Goal: Task Accomplishment & Management: Complete application form

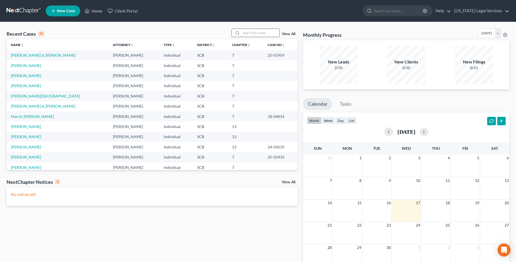
click at [246, 30] on input "search" at bounding box center [260, 33] width 38 height 8
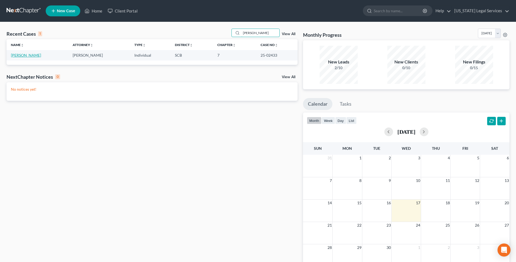
type input "[PERSON_NAME]"
click at [23, 54] on link "[PERSON_NAME]" at bounding box center [26, 55] width 30 height 5
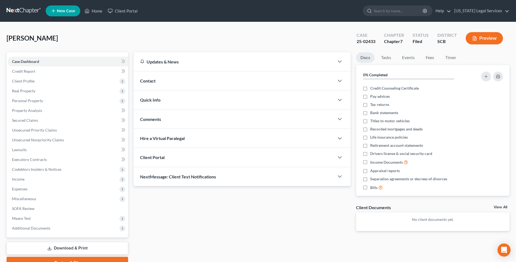
scroll to position [11, 0]
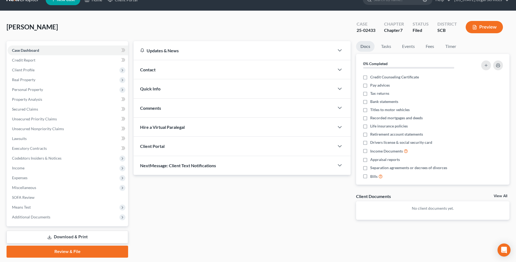
click at [75, 238] on link "Download & Print" at bounding box center [68, 237] width 122 height 13
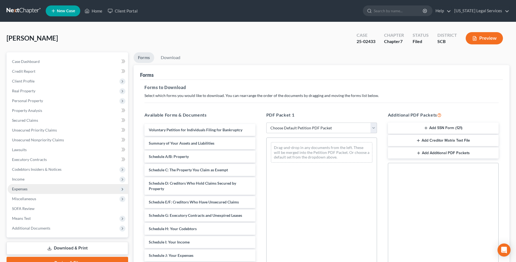
click at [16, 188] on span "Expenses" at bounding box center [20, 188] width 16 height 5
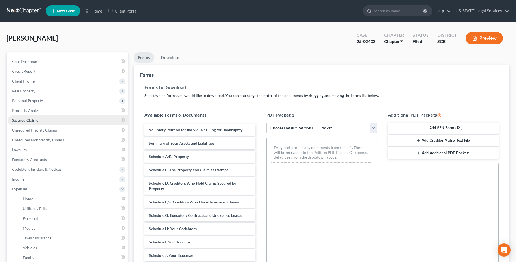
click at [52, 124] on link "Secured Claims" at bounding box center [68, 120] width 121 height 10
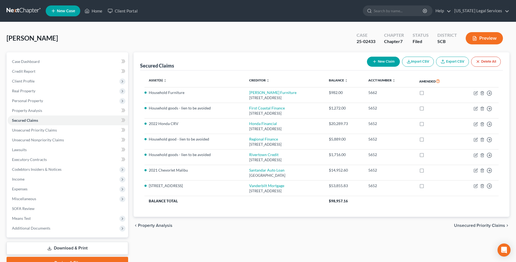
click at [484, 37] on button "Preview" at bounding box center [484, 38] width 37 height 12
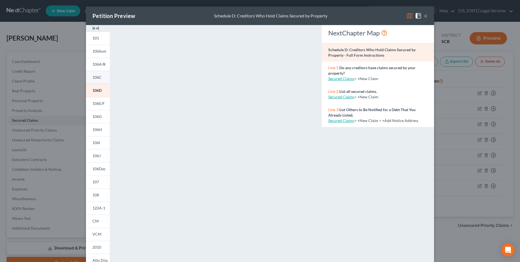
click at [99, 73] on link "106C" at bounding box center [98, 77] width 24 height 13
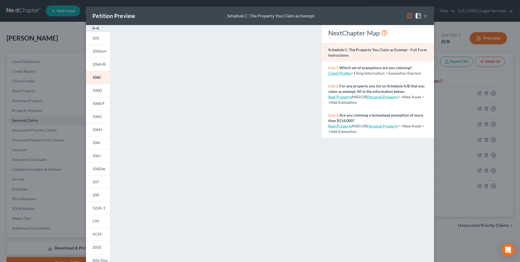
click at [424, 15] on button "×" at bounding box center [426, 16] width 4 height 7
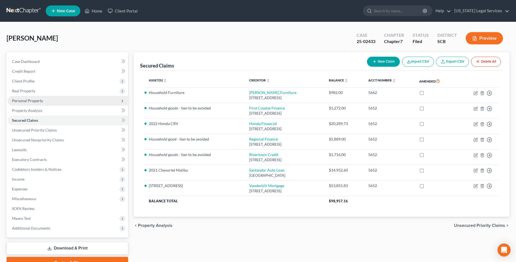
click at [26, 101] on span "Personal Property" at bounding box center [27, 100] width 31 height 5
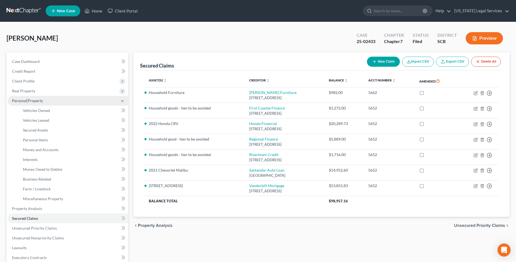
click at [26, 101] on span "Personal Property" at bounding box center [27, 100] width 31 height 5
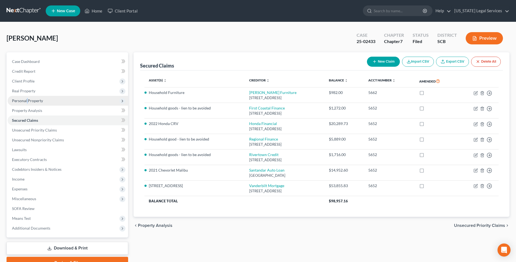
click at [27, 102] on span "Personal Property" at bounding box center [27, 100] width 31 height 5
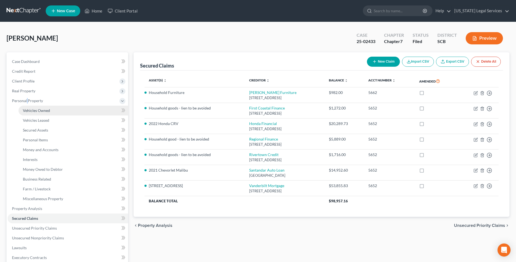
click at [42, 111] on span "Vehicles Owned" at bounding box center [36, 110] width 27 height 5
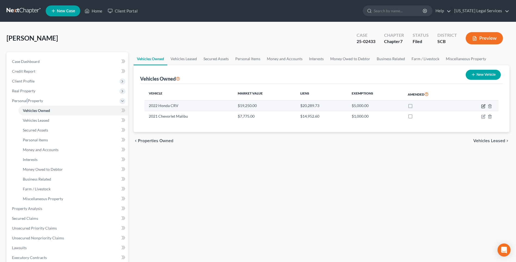
click at [484, 105] on icon "button" at bounding box center [484, 105] width 2 height 2
select select "0"
select select "4"
select select "2"
select select "0"
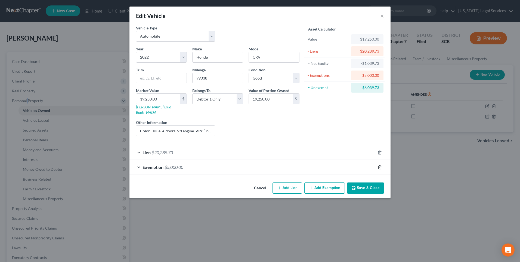
click at [379, 165] on icon "button" at bounding box center [380, 167] width 2 height 4
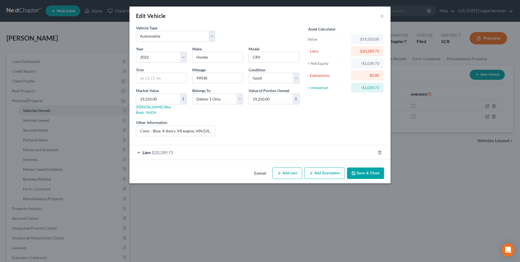
click at [366, 169] on button "Save & Close" at bounding box center [365, 172] width 37 height 11
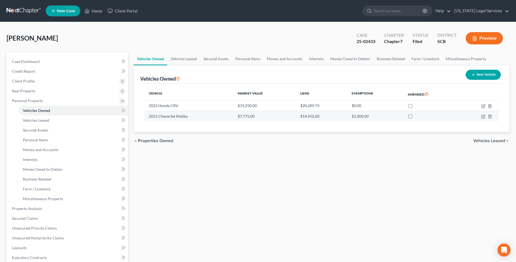
click at [480, 116] on td at bounding box center [479, 116] width 40 height 10
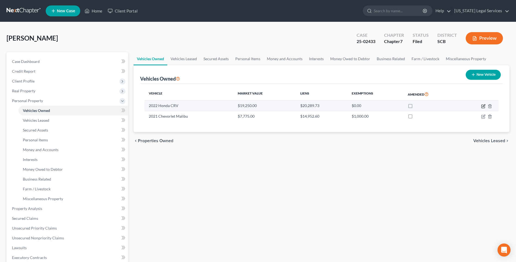
click at [482, 106] on icon "button" at bounding box center [484, 106] width 4 height 4
select select "0"
select select "4"
select select "2"
select select "0"
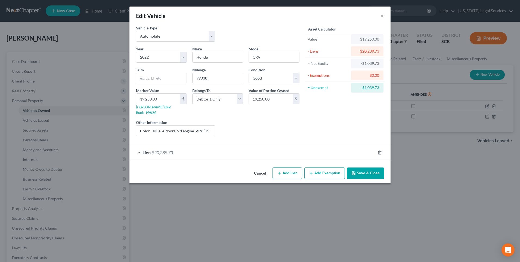
click at [323, 114] on div "Asset Calculator Value $19,250.00 - Liens $20,289.73 = Net Equity -$1,039.73 - …" at bounding box center [344, 82] width 85 height 115
click at [392, 17] on div "Edit Vehicle × Vehicle Type Select Automobile Truck Trailer Watercraft Aircraft…" at bounding box center [260, 131] width 520 height 262
click at [348, 125] on div "Asset Calculator Value $19,250.00 - Liens $20,289.73 = Net Equity -$1,039.73 - …" at bounding box center [344, 82] width 85 height 115
click at [370, 167] on button "Save & Close" at bounding box center [365, 172] width 37 height 11
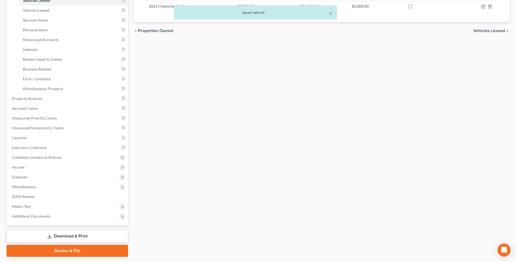
scroll to position [107, 0]
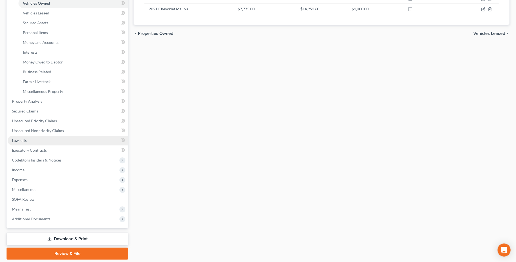
click at [80, 139] on link "Lawsuits" at bounding box center [68, 141] width 121 height 10
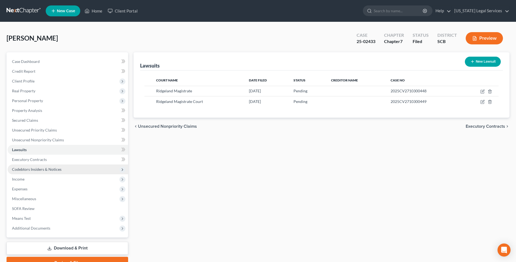
click at [70, 165] on span "Codebtors Insiders & Notices" at bounding box center [68, 169] width 121 height 10
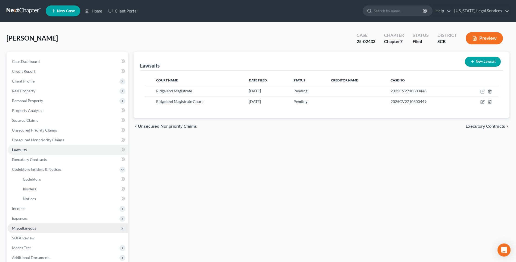
click at [69, 230] on span "Miscellaneous" at bounding box center [68, 228] width 121 height 10
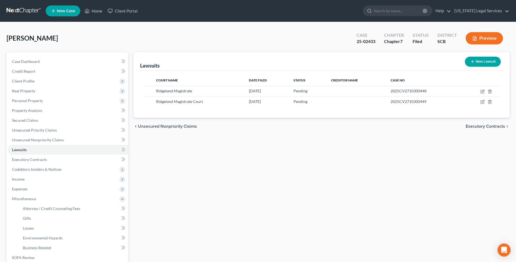
click at [481, 39] on button "Preview" at bounding box center [484, 38] width 37 height 12
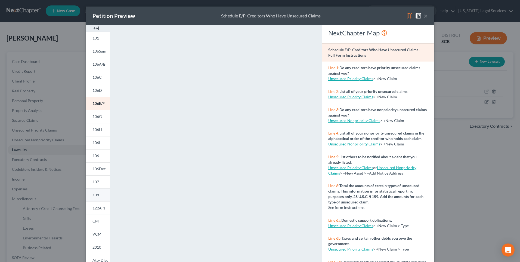
click at [89, 194] on link "108" at bounding box center [98, 194] width 24 height 13
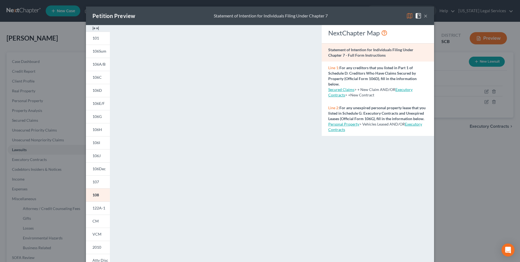
click at [425, 14] on button "×" at bounding box center [426, 16] width 4 height 7
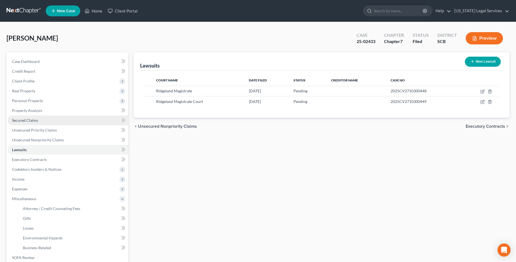
click at [27, 120] on span "Secured Claims" at bounding box center [25, 120] width 26 height 5
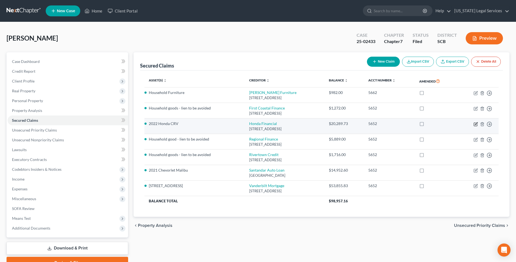
click at [476, 123] on icon "button" at bounding box center [476, 124] width 4 height 4
select select "39"
select select "0"
select select "2"
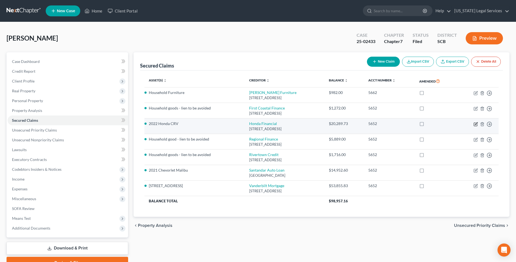
select select "0"
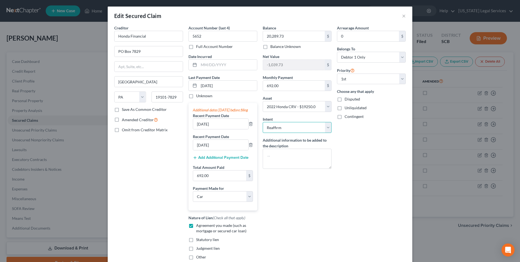
click at [328, 127] on select "Select Surrender Redeem Reaffirm Avoid Other" at bounding box center [297, 127] width 69 height 11
select select "0"
click at [263, 122] on select "Select Surrender Redeem Reaffirm Avoid Other" at bounding box center [297, 127] width 69 height 11
click at [336, 234] on div "Arrearage Amount 0 $ Belongs To * Select Debtor 1 Only Debtor 2 Only Debtor 1 A…" at bounding box center [372, 144] width 74 height 239
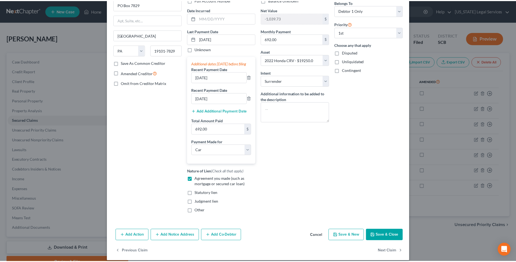
scroll to position [49, 0]
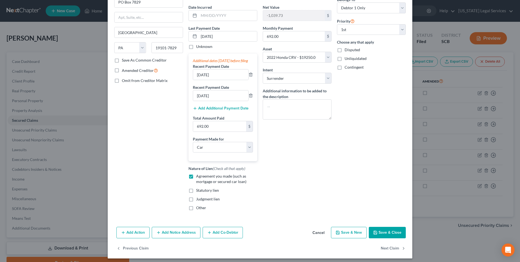
click at [386, 234] on button "Save & Close" at bounding box center [387, 232] width 37 height 11
select select
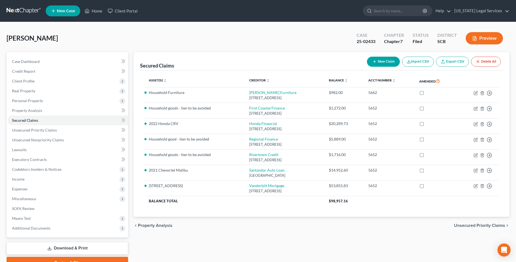
click at [480, 39] on button "Preview" at bounding box center [484, 38] width 37 height 12
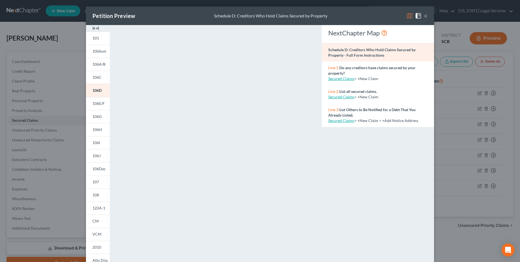
click at [424, 15] on button "×" at bounding box center [426, 16] width 4 height 7
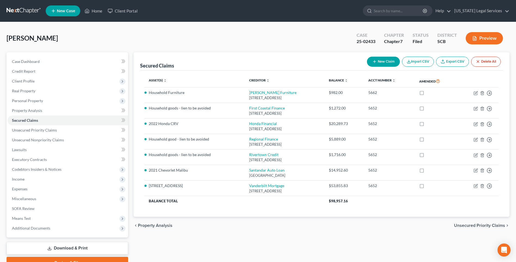
scroll to position [27, 0]
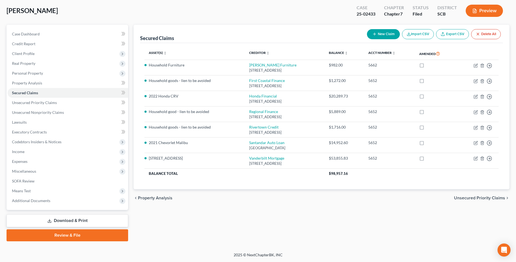
click at [76, 220] on link "Download & Print" at bounding box center [68, 220] width 122 height 13
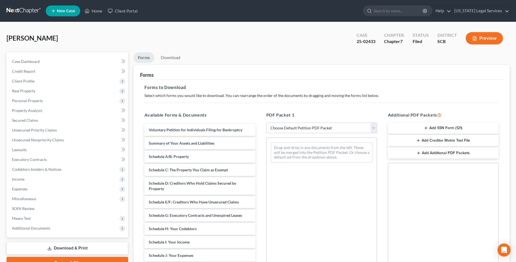
click at [375, 128] on select "Choose Default Petition PDF Packet Complete Bankruptcy Petition (all forms and …" at bounding box center [322, 127] width 111 height 11
select select "2"
click at [267, 122] on select "Choose Default Petition PDF Packet Complete Bankruptcy Petition (all forms and …" at bounding box center [322, 127] width 111 height 11
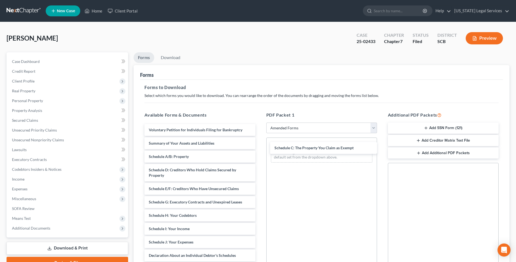
drag, startPoint x: 175, startPoint y: 171, endPoint x: 287, endPoint y: 173, distance: 111.9
click at [260, 150] on div "Schedule C: The Property You Claim as Exempt Voluntary Petition for Individuals…" at bounding box center [200, 250] width 120 height 253
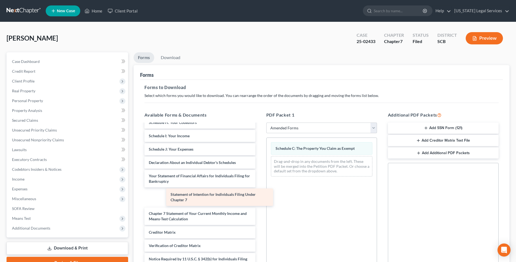
scroll to position [87, 0]
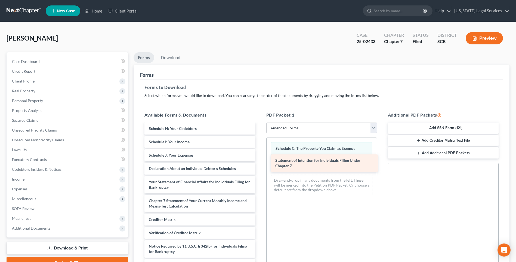
drag, startPoint x: 206, startPoint y: 200, endPoint x: 332, endPoint y: 166, distance: 131.1
click at [260, 166] on div "Statement of Intention for Individuals Filing Under Chapter 7 Voluntary Petitio…" at bounding box center [200, 154] width 120 height 234
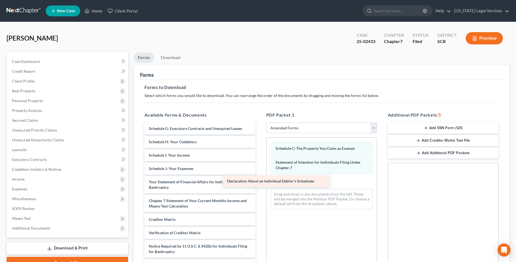
scroll to position [73, 0]
drag, startPoint x: 195, startPoint y: 170, endPoint x: 321, endPoint y: 182, distance: 125.8
click at [260, 182] on div "Declaration About an Individual Debtor's Schedules Voluntary Petition for Indiv…" at bounding box center [200, 160] width 120 height 220
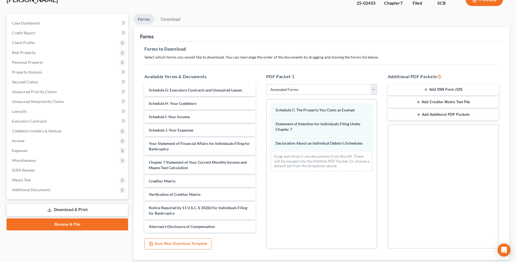
scroll to position [50, 0]
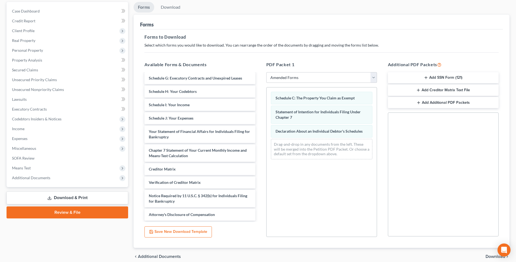
click at [490, 255] on span "Download" at bounding box center [496, 256] width 20 height 4
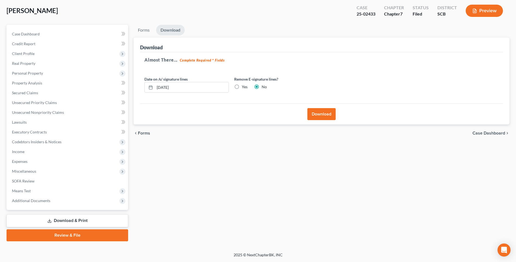
scroll to position [27, 0]
click at [329, 117] on button "Download" at bounding box center [322, 114] width 28 height 12
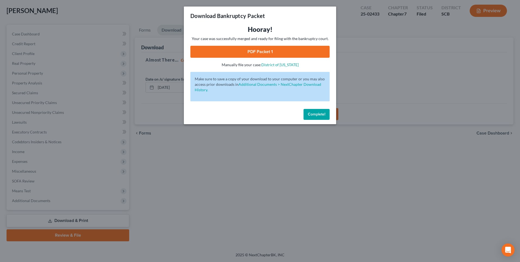
drag, startPoint x: 315, startPoint y: 118, endPoint x: 290, endPoint y: 126, distance: 26.9
click at [315, 118] on button "Complete!" at bounding box center [317, 114] width 26 height 11
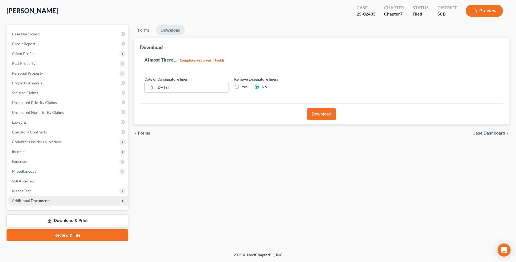
click at [33, 202] on span "Additional Documents" at bounding box center [31, 200] width 38 height 5
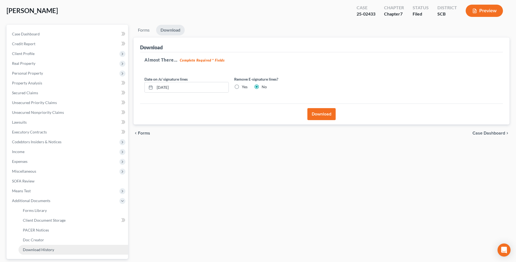
click at [37, 250] on span "Download History" at bounding box center [38, 249] width 31 height 5
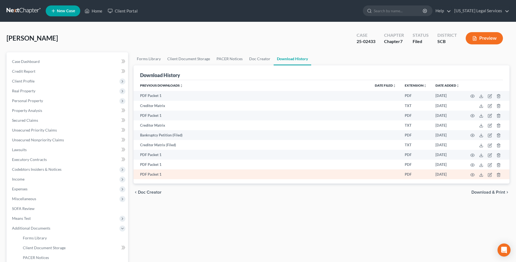
click at [484, 174] on td at bounding box center [487, 174] width 46 height 10
click at [484, 175] on td at bounding box center [487, 174] width 46 height 10
drag, startPoint x: 484, startPoint y: 175, endPoint x: 480, endPoint y: 174, distance: 4.4
click at [480, 174] on icon at bounding box center [481, 175] width 4 height 4
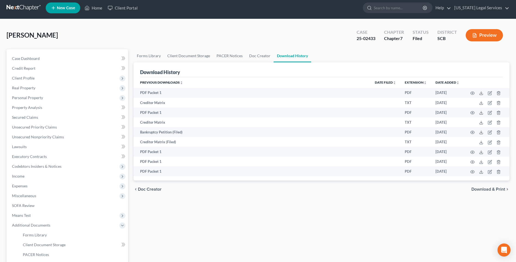
scroll to position [4, 0]
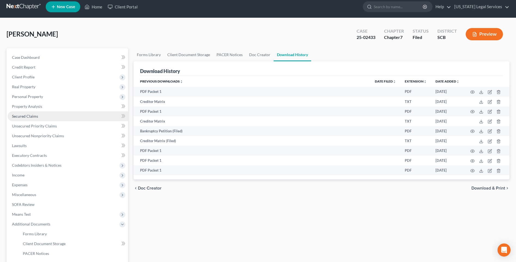
click at [30, 115] on span "Secured Claims" at bounding box center [25, 116] width 26 height 5
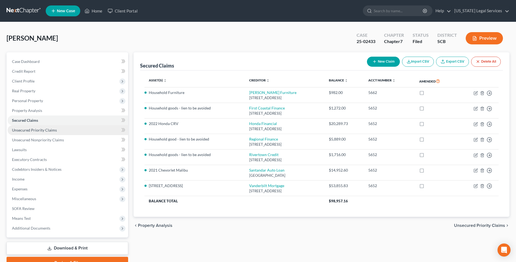
click at [23, 131] on span "Unsecured Priority Claims" at bounding box center [34, 130] width 45 height 5
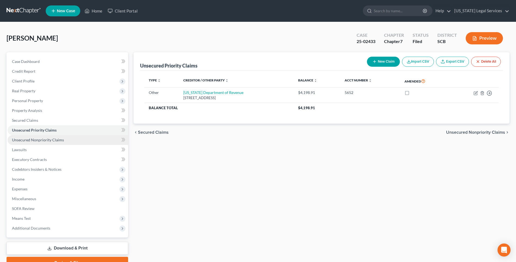
click at [28, 138] on span "Unsecured Nonpriority Claims" at bounding box center [38, 139] width 52 height 5
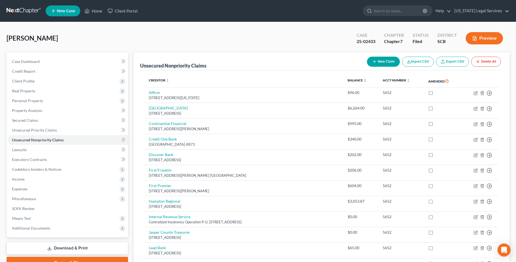
click at [480, 39] on button "Preview" at bounding box center [484, 38] width 37 height 12
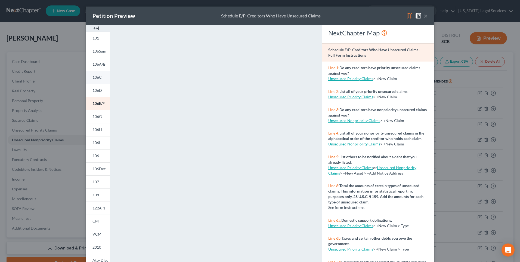
click at [95, 75] on span "106C" at bounding box center [97, 77] width 9 height 5
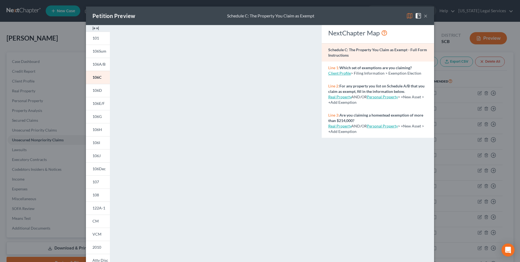
click at [411, 14] on img at bounding box center [410, 16] width 7 height 7
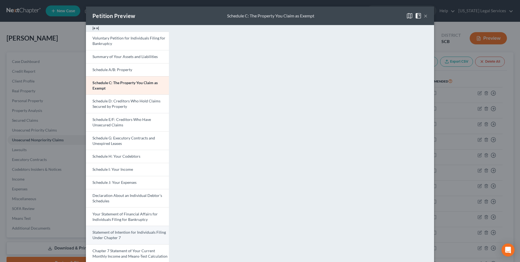
click at [115, 232] on span "Statement of Intention for Individuals Filing Under Chapter 7" at bounding box center [129, 235] width 73 height 10
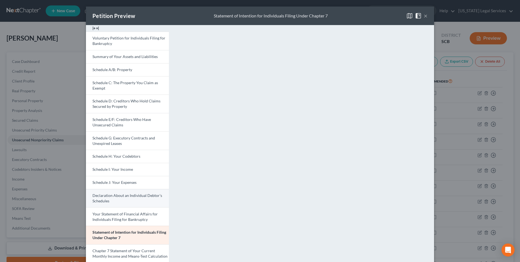
click at [113, 202] on link "Declaration About an Individual Debtor's Schedules" at bounding box center [127, 198] width 83 height 19
